Goal: Transaction & Acquisition: Purchase product/service

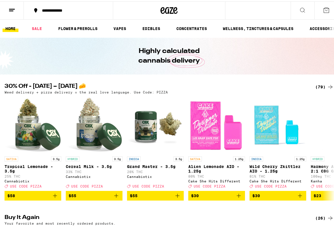
click at [14, 10] on icon at bounding box center [11, 8] width 7 height 7
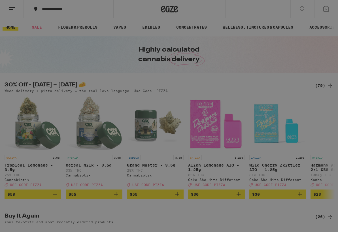
click at [266, 68] on div "Menu Shop Buy It Again Sale Flower & Prerolls Vapes Edibles Concentrates Wellne…" at bounding box center [169, 116] width 338 height 232
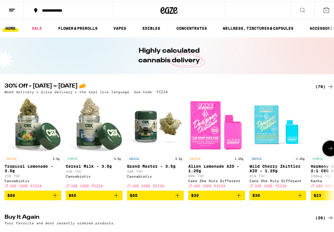
scroll to position [0, 0]
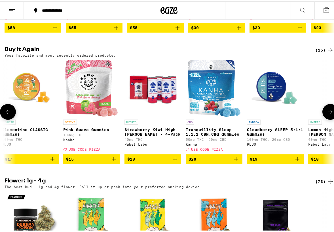
scroll to position [0, 450]
